Goal: Check status

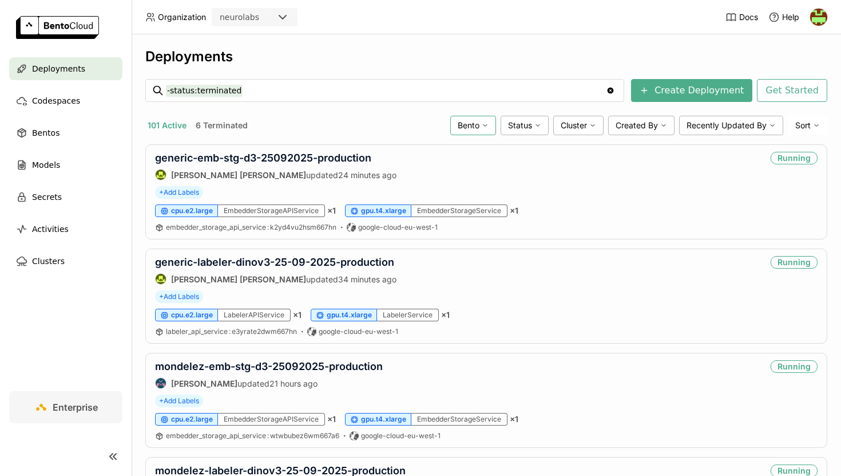
click at [486, 120] on div "Bento" at bounding box center [473, 125] width 46 height 19
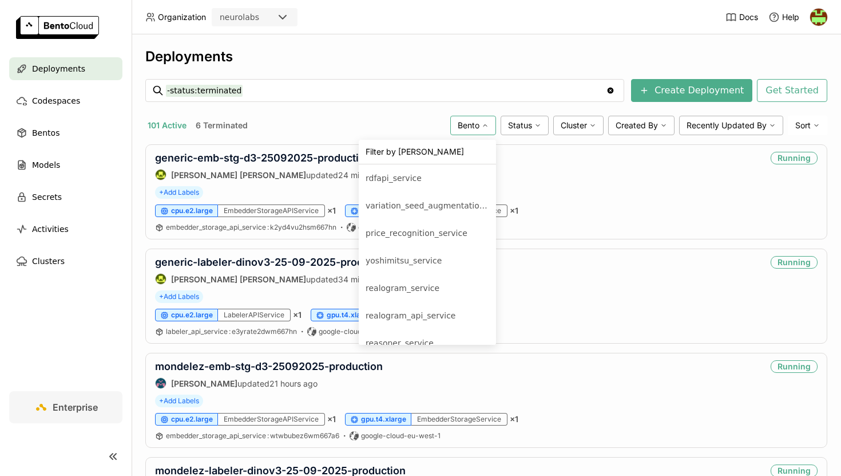
click at [486, 120] on div "Bento" at bounding box center [473, 125] width 46 height 19
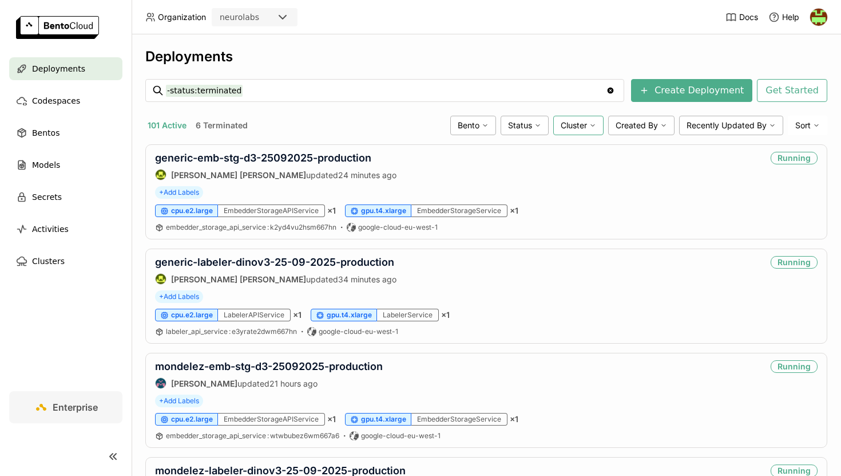
click at [581, 126] on span "Cluster" at bounding box center [574, 125] width 26 height 10
click at [535, 206] on div "aws-eu-west-2-staging" at bounding box center [535, 206] width 124 height 14
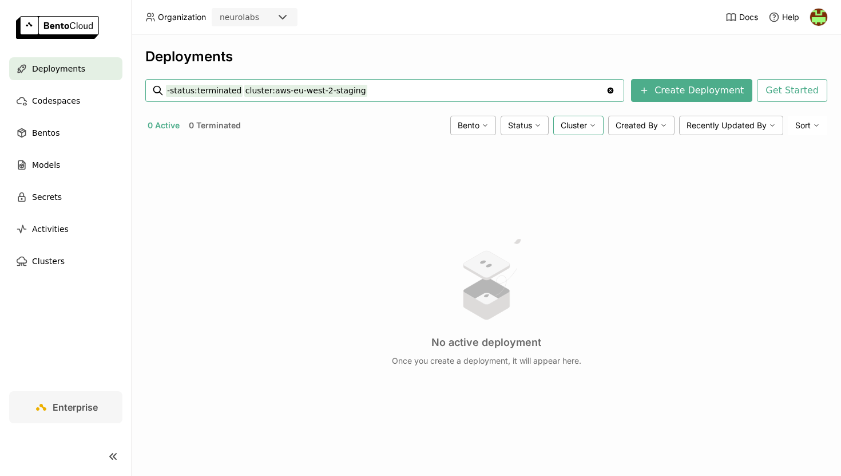
click at [585, 128] on span "Cluster" at bounding box center [574, 125] width 26 height 10
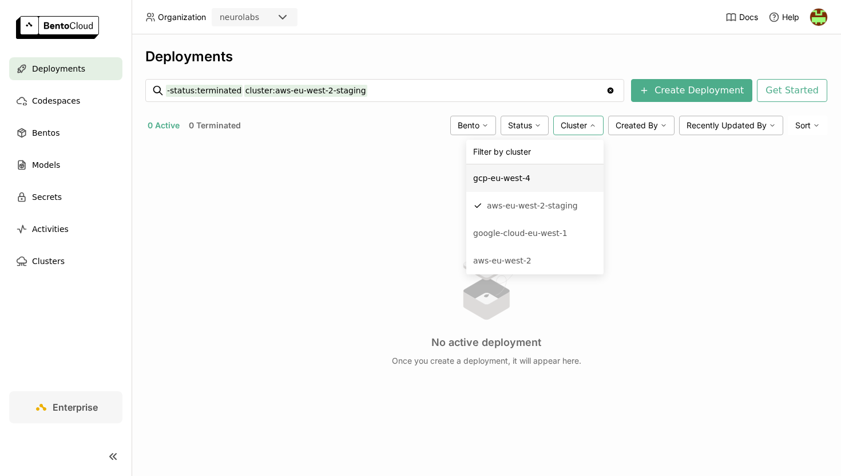
click at [399, 100] on div "-status:terminated cluster:aws-eu-west-2-staging -status:terminated cluster:aws…" at bounding box center [385, 91] width 438 height 22
click at [399, 89] on input "-status:terminated cluster:aws-eu-west-2-staging" at bounding box center [386, 90] width 440 height 18
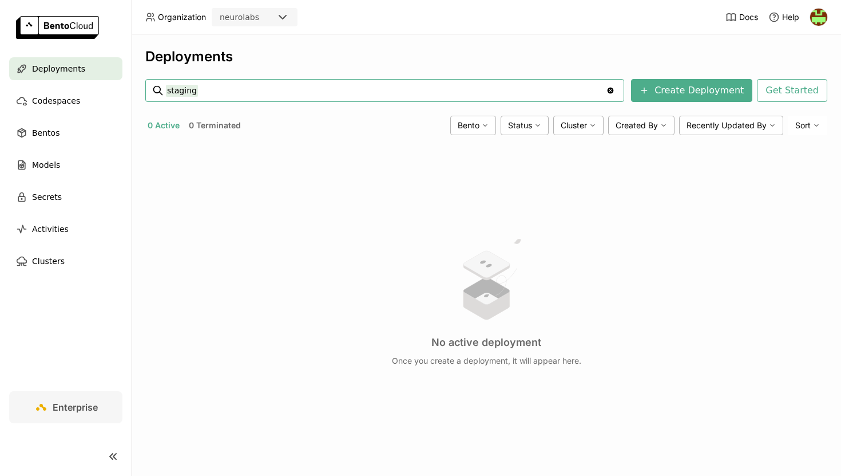
type input "staging"
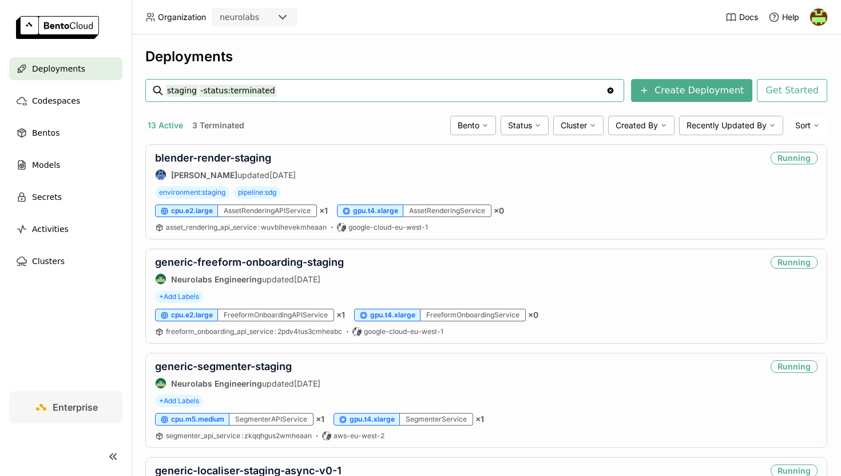
click at [296, 93] on input "staging -status:terminated" at bounding box center [386, 90] width 440 height 18
type input "staging -status:termin"
click at [361, 50] on div "Deployments" at bounding box center [486, 56] width 682 height 17
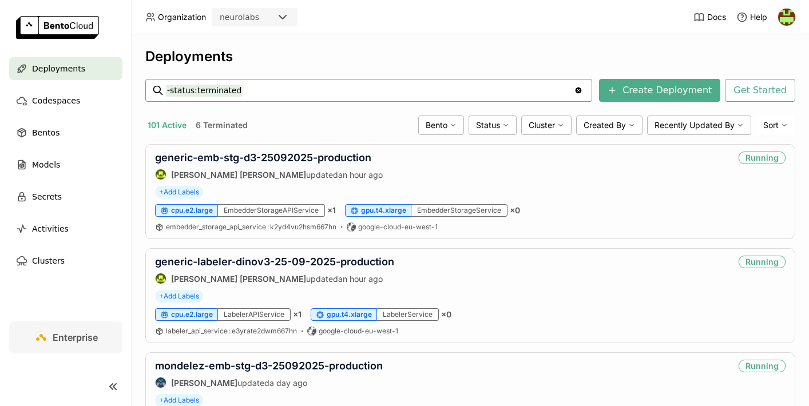
click at [304, 87] on input "-status:terminated" at bounding box center [370, 90] width 408 height 18
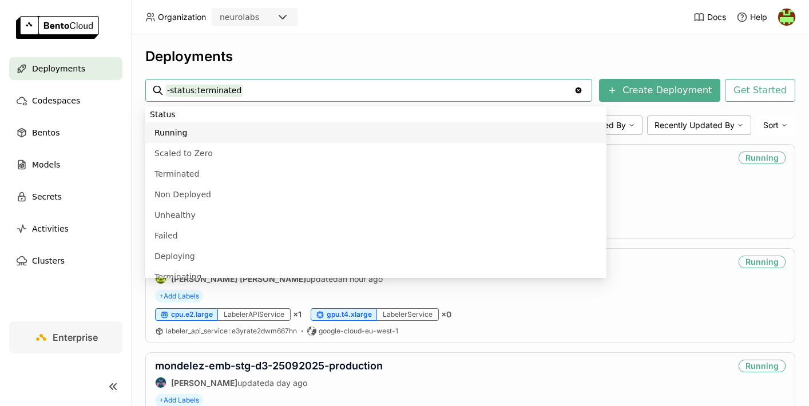
type input "-status:terminated realogram-with-yolo-v1"
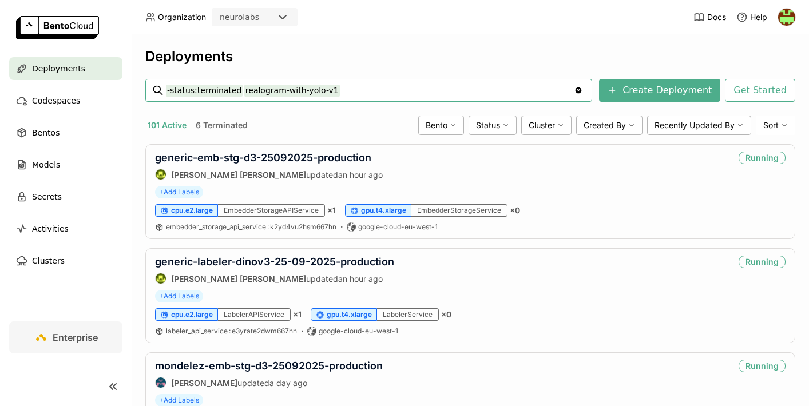
click at [468, 94] on input "-status:terminated realogram-with-yolo-v1" at bounding box center [370, 90] width 408 height 18
